Goal: Information Seeking & Learning: Understand process/instructions

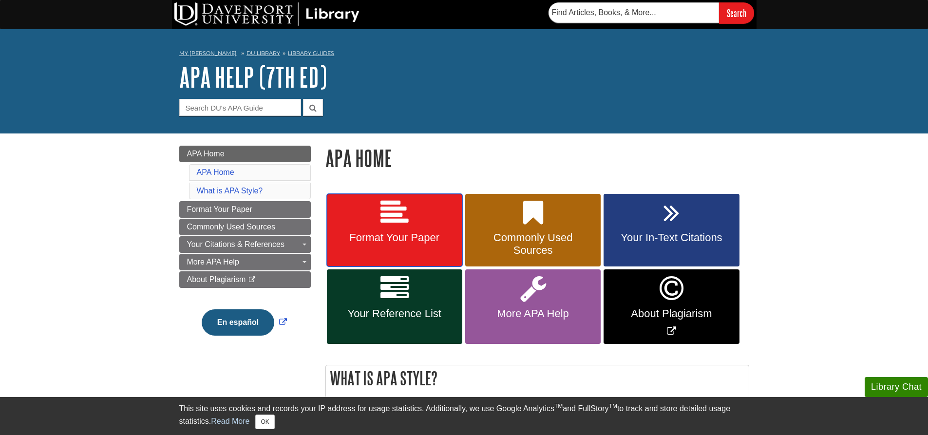
click at [443, 233] on span "Format Your Paper" at bounding box center [394, 237] width 121 height 13
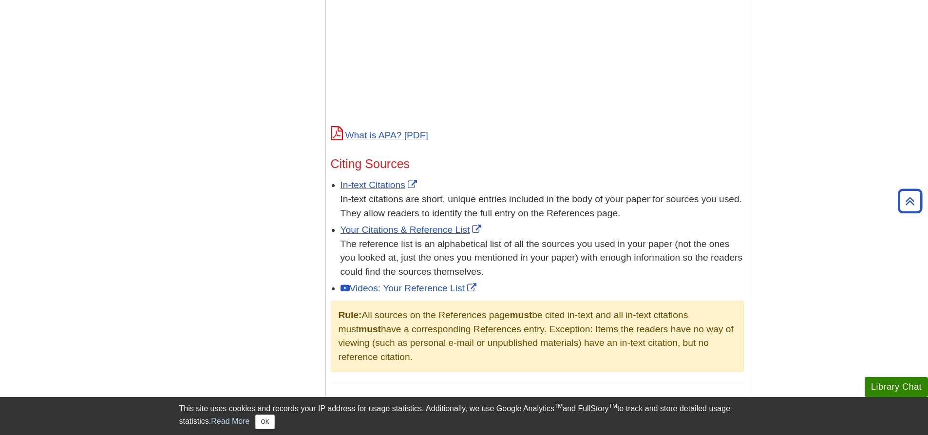
scroll to position [439, 0]
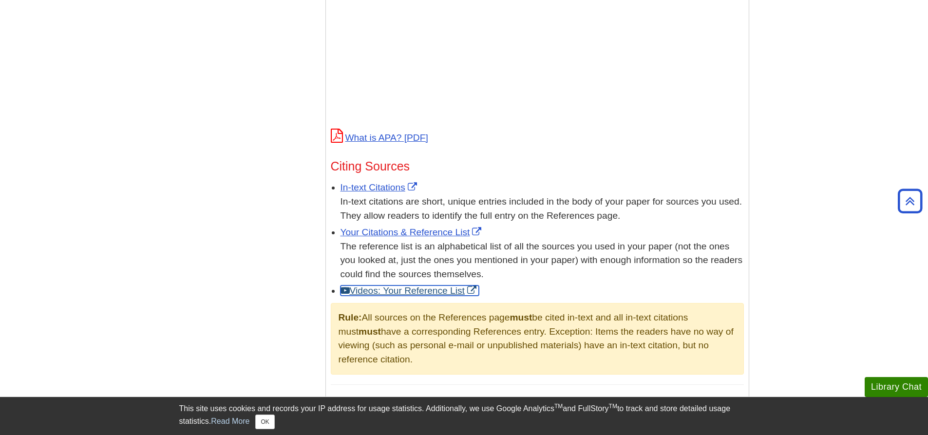
click at [409, 292] on link "Videos: Your Reference List" at bounding box center [410, 291] width 138 height 10
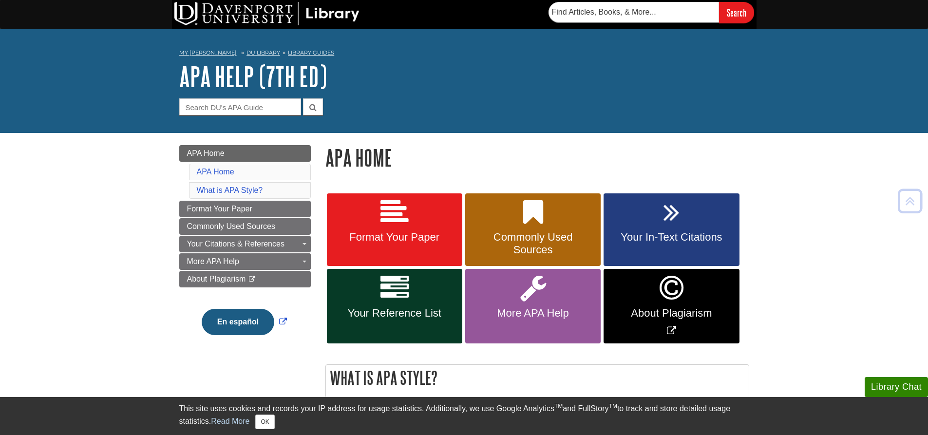
scroll to position [0, 0]
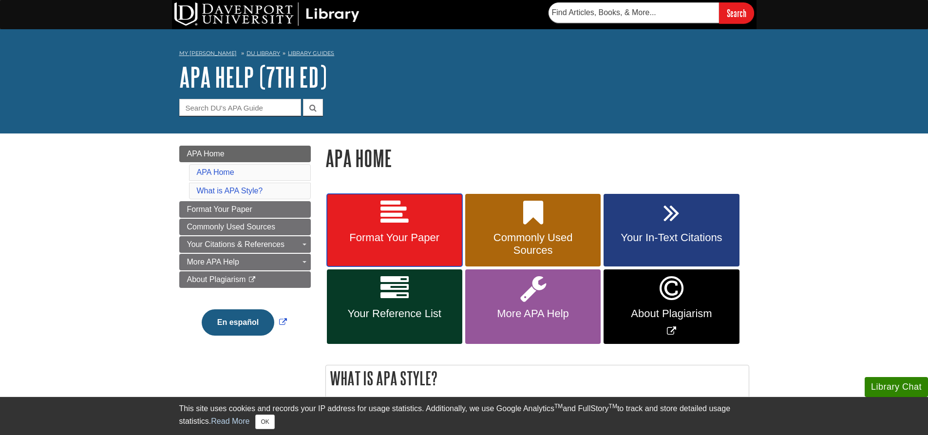
click at [415, 221] on link "Format Your Paper" at bounding box center [394, 230] width 135 height 73
click at [403, 222] on icon at bounding box center [395, 213] width 28 height 28
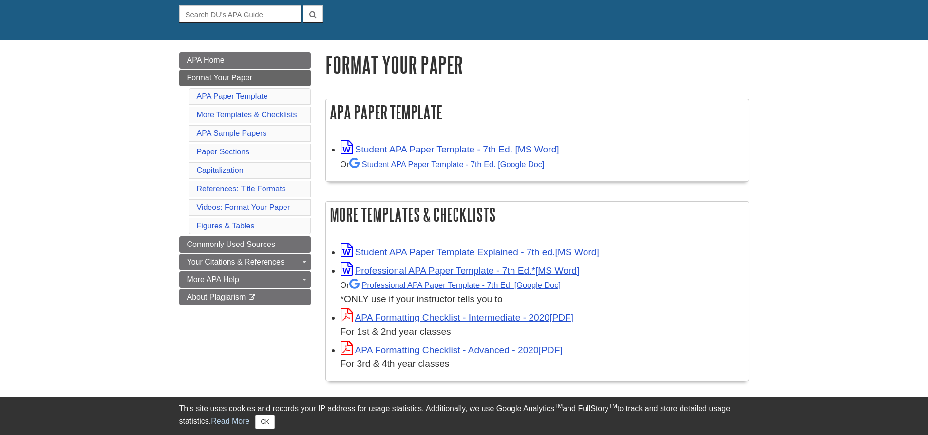
scroll to position [97, 0]
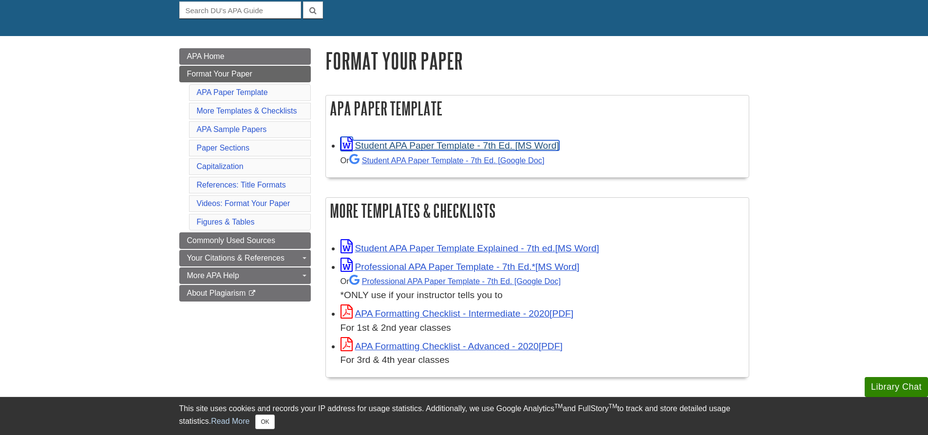
click at [486, 142] on link "Student APA Paper Template - 7th Ed. [MS Word]" at bounding box center [450, 145] width 219 height 10
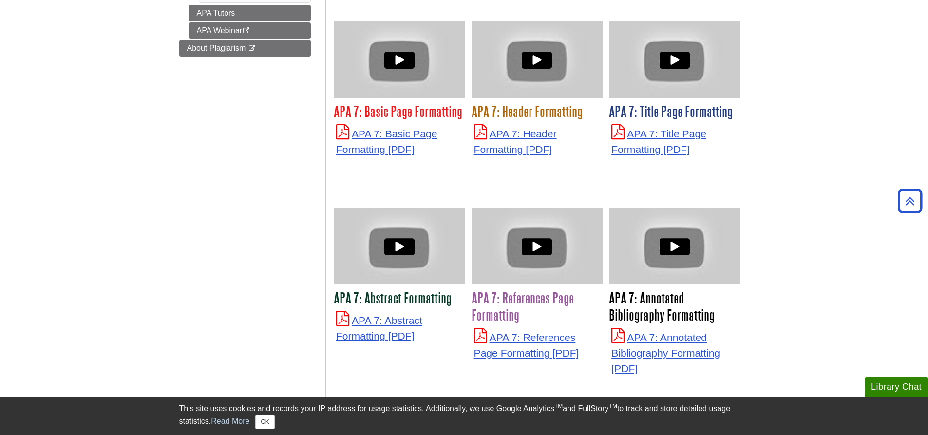
scroll to position [536, 0]
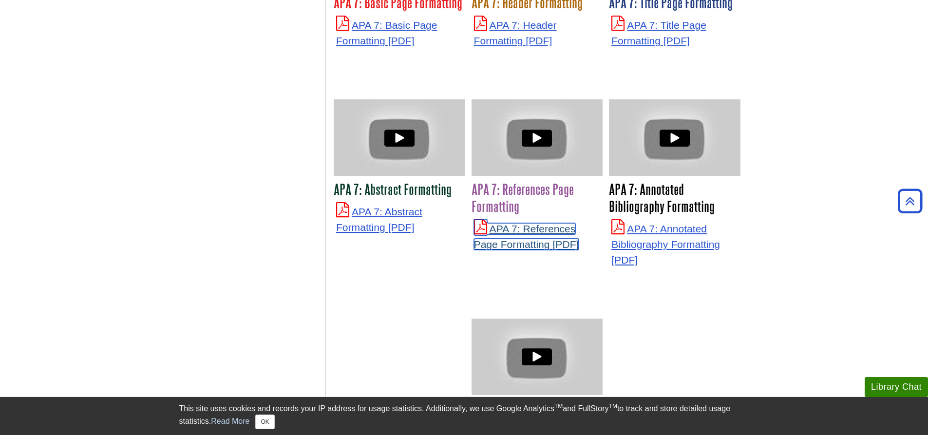
click at [511, 224] on link "APA 7: References Page Formatting" at bounding box center [526, 236] width 105 height 27
click at [513, 185] on h3 "APA 7: References Page Formatting" at bounding box center [538, 198] width 132 height 34
click at [481, 198] on h3 "APA 7: References Page Formatting" at bounding box center [538, 198] width 132 height 34
click at [502, 192] on h3 "APA 7: References Page Formatting" at bounding box center [538, 198] width 132 height 34
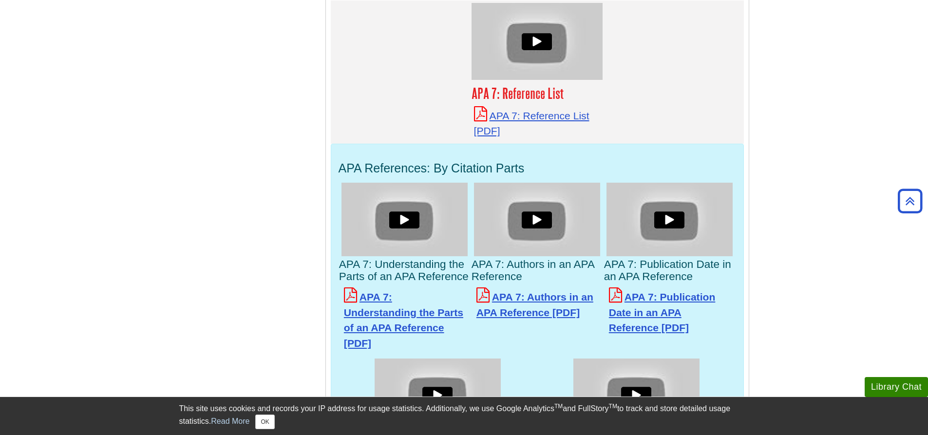
scroll to position [1852, 0]
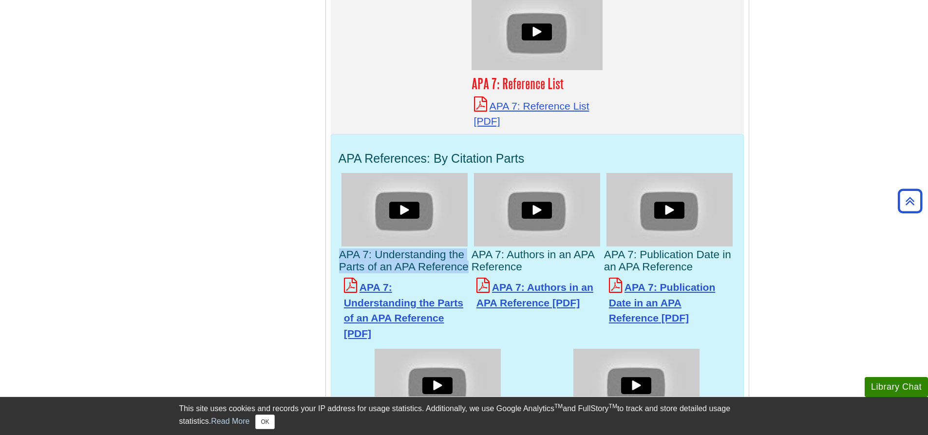
drag, startPoint x: 469, startPoint y: 266, endPoint x: 336, endPoint y: 251, distance: 133.8
click at [336, 251] on section "APA References: By Citation Parts APA 7: Understanding the Parts of an APA Refe…" at bounding box center [537, 316] width 413 height 365
copy h4 "APA 7: Understanding the Parts of an APA Reference"
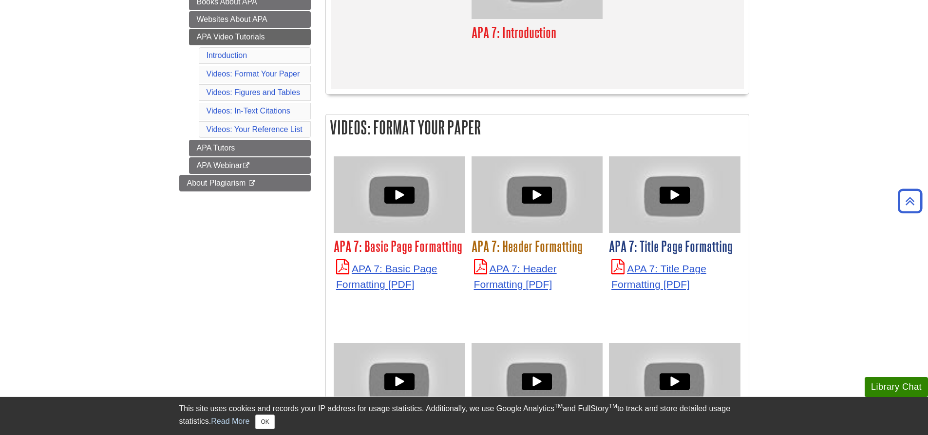
scroll to position [0, 0]
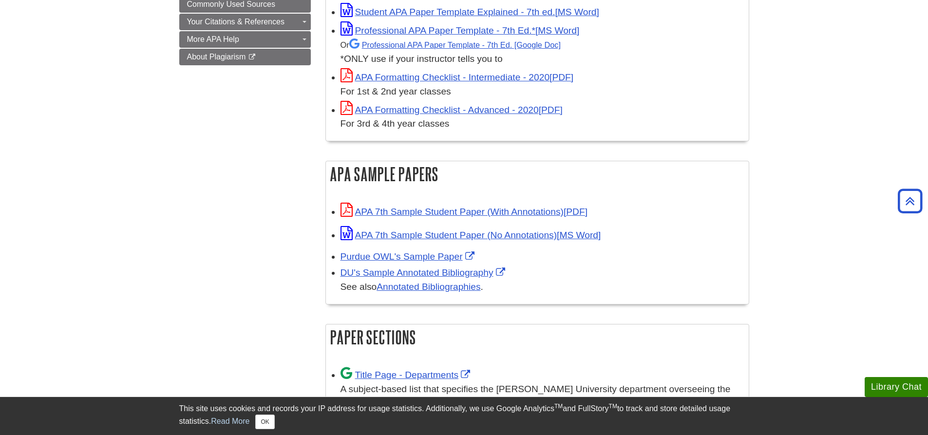
scroll to position [49, 0]
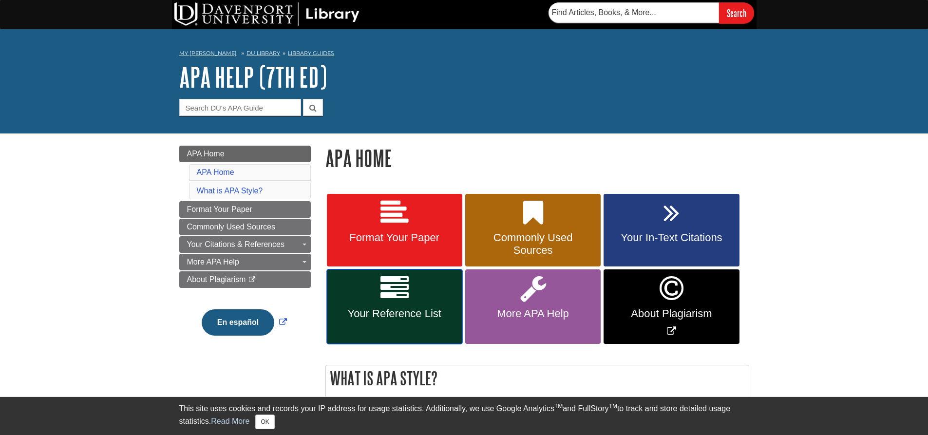
click at [415, 309] on span "Your Reference List" at bounding box center [394, 314] width 121 height 13
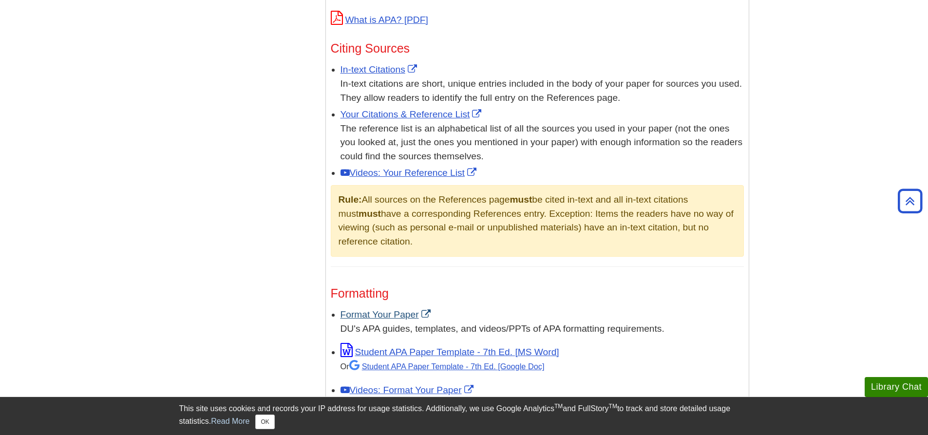
scroll to position [439, 0]
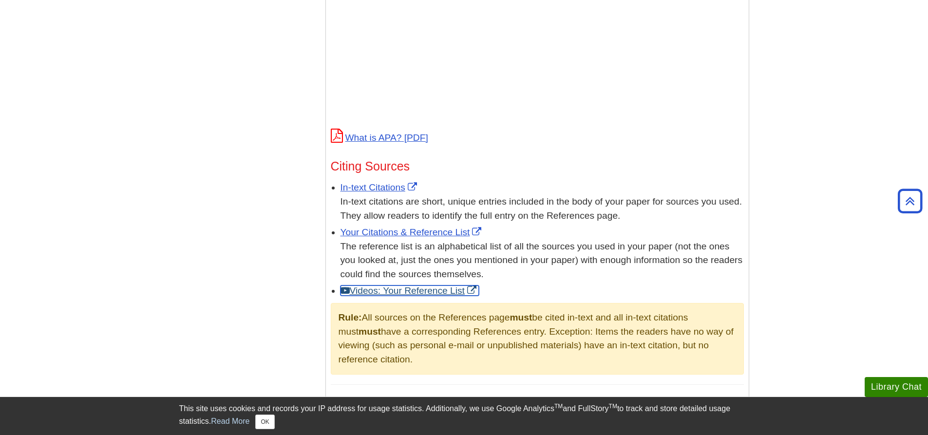
click at [425, 289] on link "Videos: Your Reference List" at bounding box center [410, 291] width 138 height 10
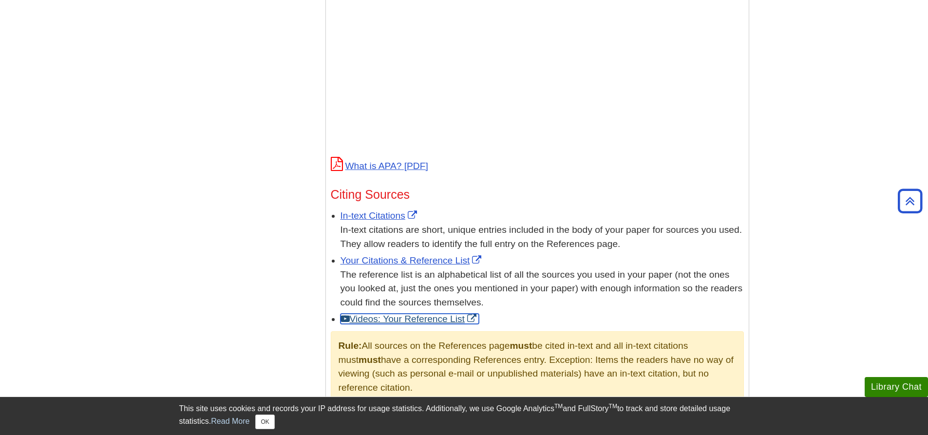
scroll to position [390, 0]
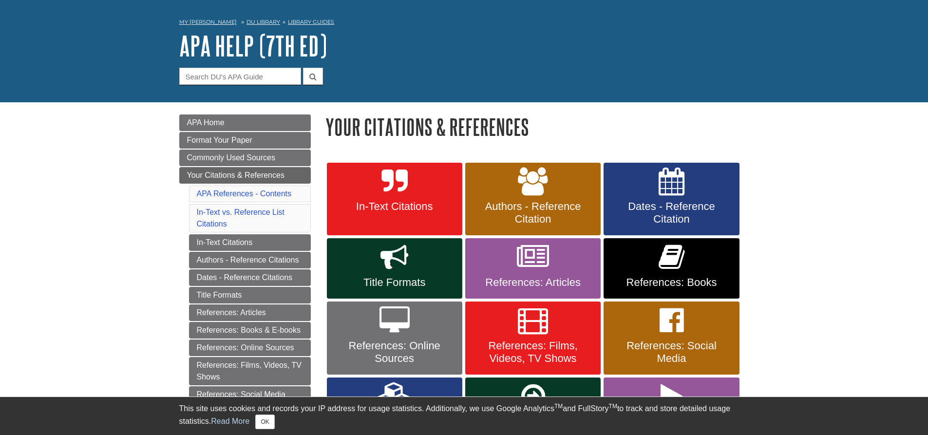
scroll to position [49, 0]
